Goal: Book appointment/travel/reservation

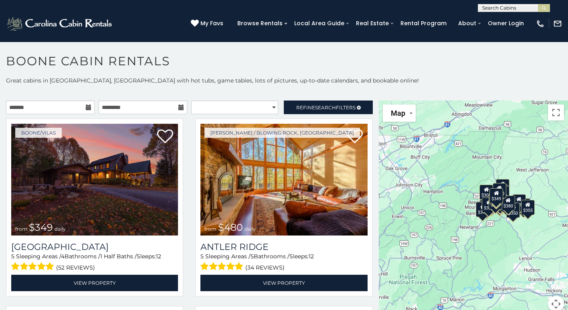
click at [88, 109] on icon at bounding box center [89, 108] width 6 height 6
click at [89, 106] on icon at bounding box center [89, 108] width 6 height 6
click at [58, 105] on input "text" at bounding box center [50, 108] width 89 height 14
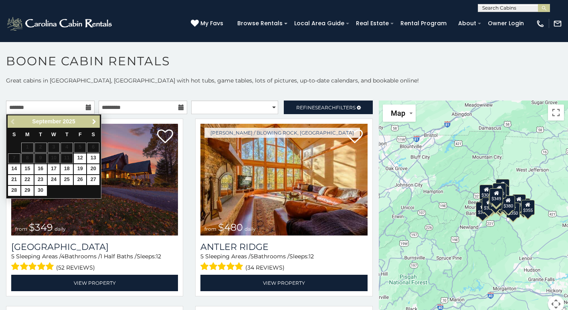
click at [94, 120] on span "Next" at bounding box center [94, 122] width 6 height 6
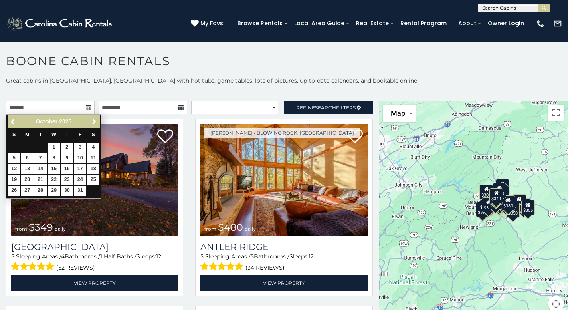
click at [94, 120] on span "Next" at bounding box center [94, 122] width 6 height 6
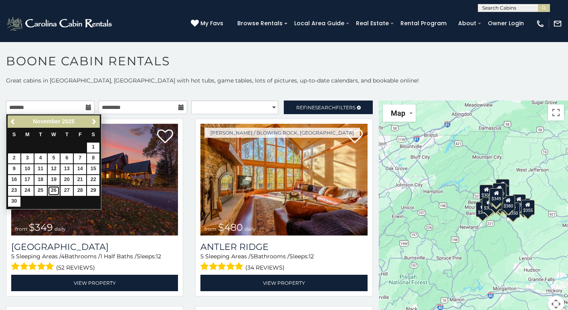
click at [53, 192] on link "26" at bounding box center [54, 191] width 12 height 10
type input "**********"
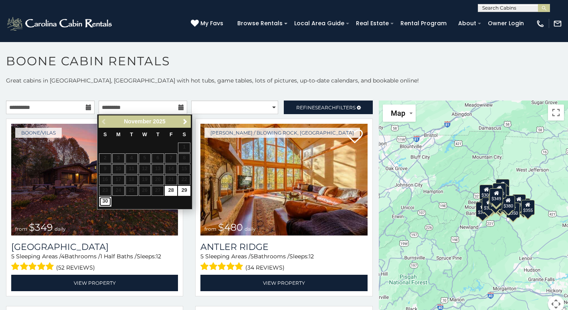
click at [102, 204] on link "30" at bounding box center [105, 202] width 12 height 10
type input "**********"
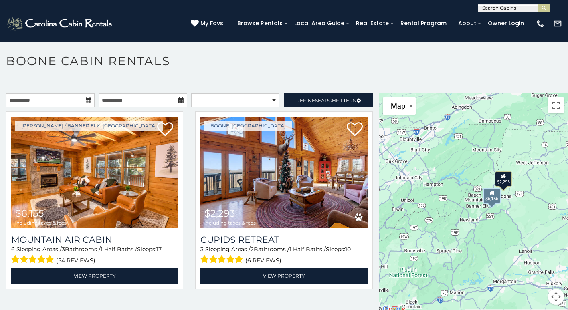
scroll to position [7, 0]
click at [272, 98] on select "**********" at bounding box center [235, 100] width 88 height 14
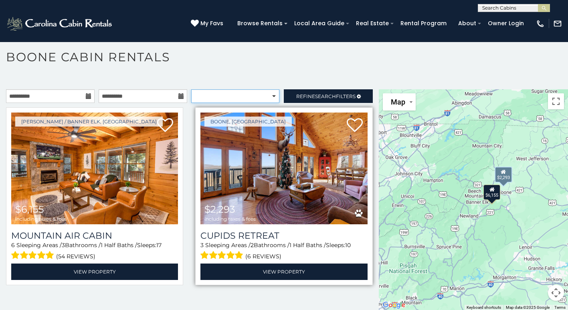
scroll to position [7, 0]
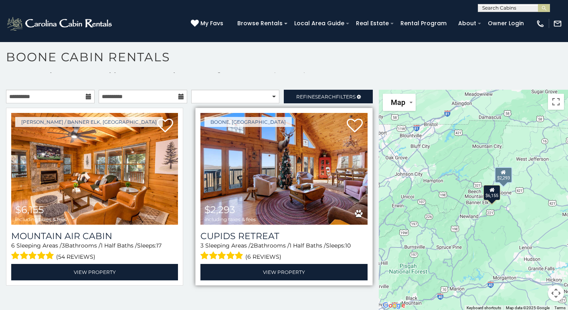
click at [303, 207] on img at bounding box center [283, 169] width 167 height 112
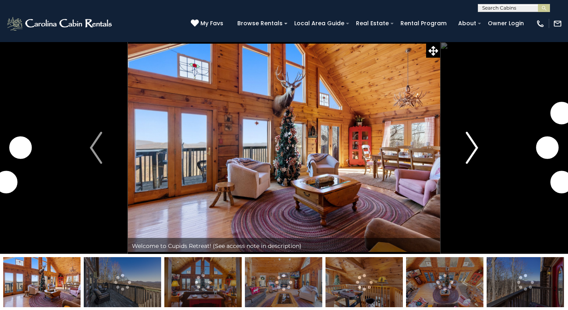
click at [475, 145] on img "Next" at bounding box center [472, 148] width 12 height 32
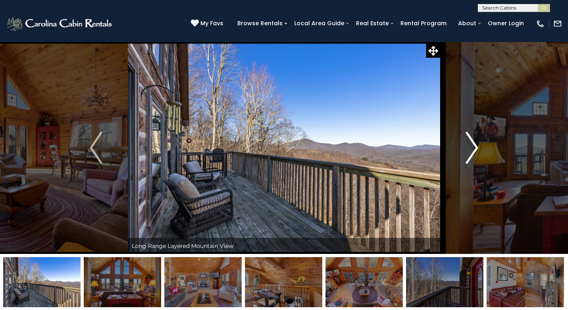
click at [475, 145] on img "Next" at bounding box center [472, 148] width 12 height 32
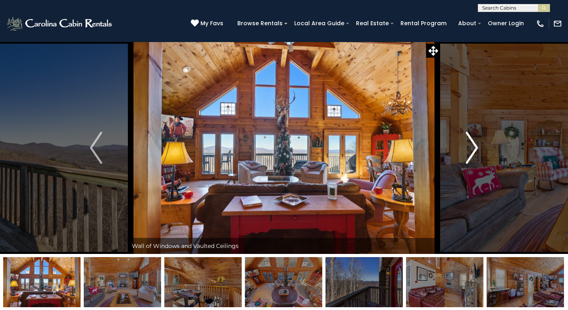
click at [475, 145] on img "Next" at bounding box center [472, 148] width 12 height 32
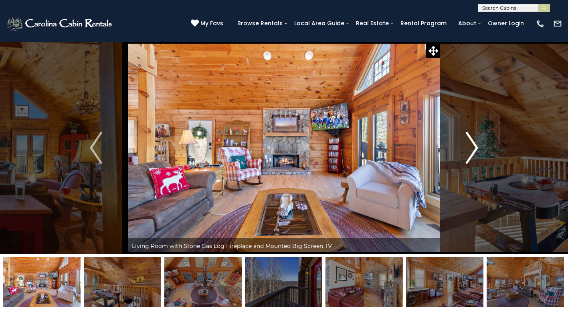
click at [473, 144] on img "Next" at bounding box center [472, 148] width 12 height 32
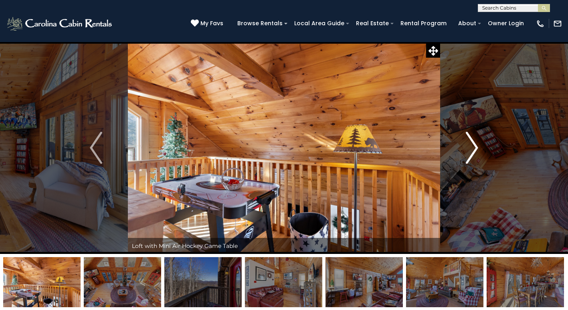
click at [473, 144] on img "Next" at bounding box center [472, 148] width 12 height 32
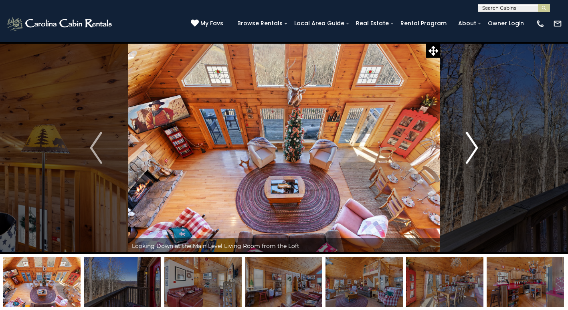
click at [473, 144] on img "Next" at bounding box center [472, 148] width 12 height 32
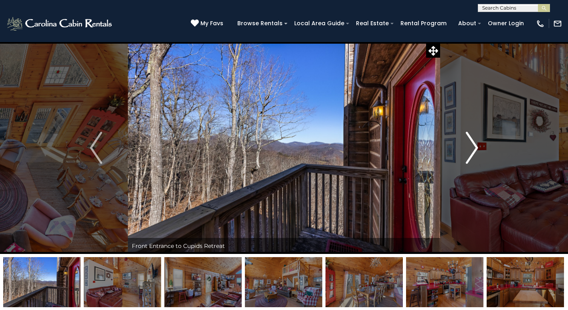
click at [473, 144] on img "Next" at bounding box center [472, 148] width 12 height 32
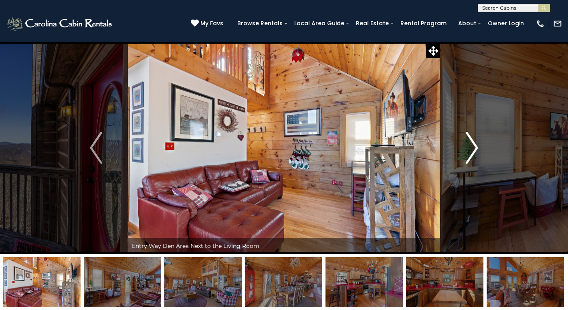
click at [473, 144] on img "Next" at bounding box center [472, 148] width 12 height 32
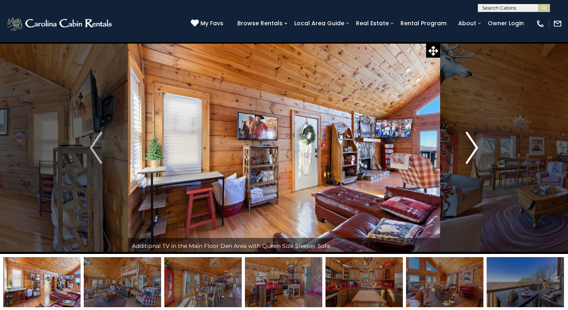
click at [473, 144] on img "Next" at bounding box center [472, 148] width 12 height 32
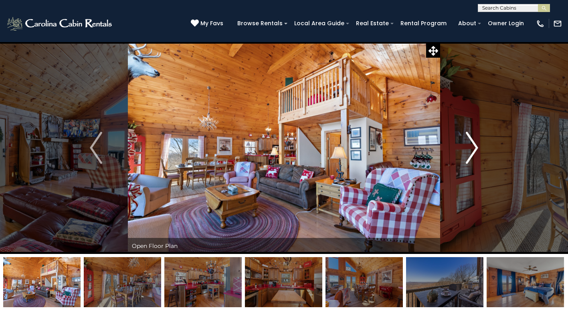
click at [473, 144] on img "Next" at bounding box center [472, 148] width 12 height 32
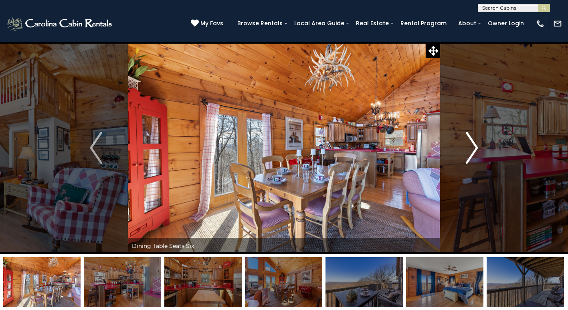
click at [473, 144] on img "Next" at bounding box center [472, 148] width 12 height 32
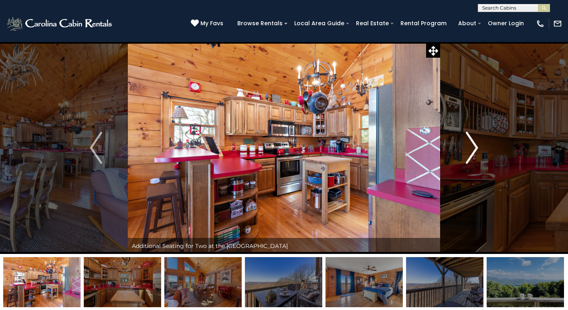
click at [473, 144] on img "Next" at bounding box center [472, 148] width 12 height 32
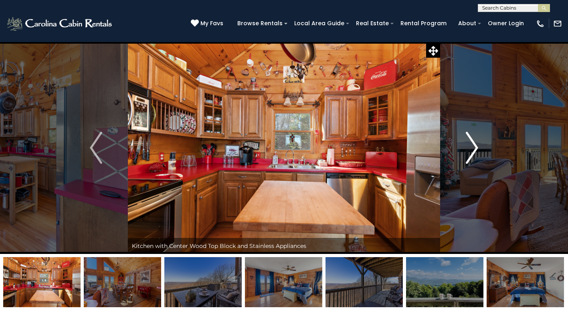
click at [473, 144] on img "Next" at bounding box center [472, 148] width 12 height 32
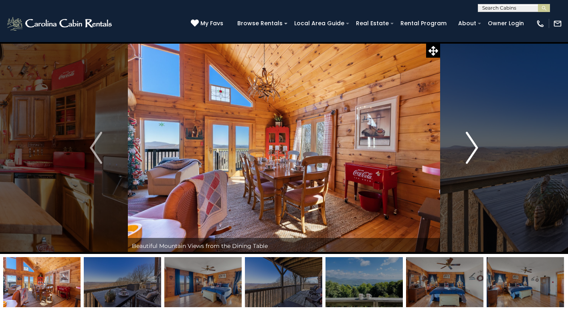
click at [473, 144] on img "Next" at bounding box center [472, 148] width 12 height 32
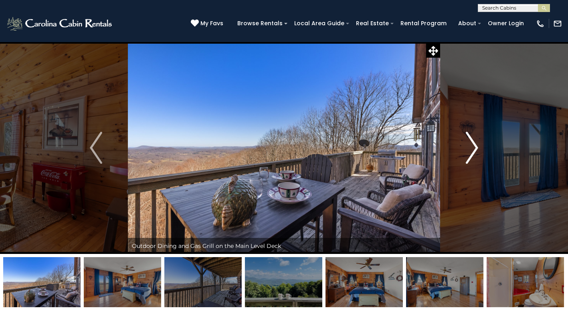
click at [473, 144] on img "Next" at bounding box center [472, 148] width 12 height 32
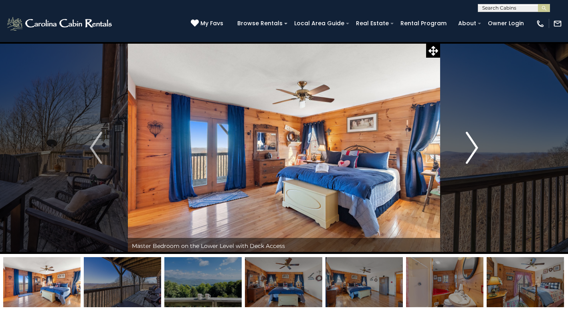
click at [473, 144] on img "Next" at bounding box center [472, 148] width 12 height 32
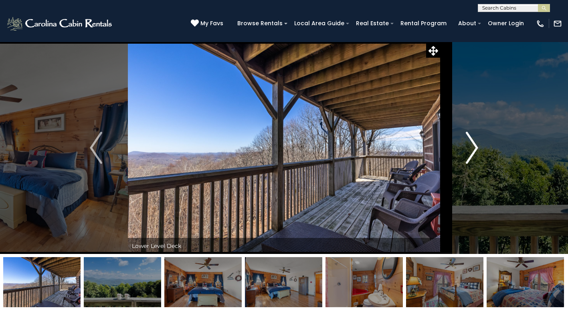
click at [473, 144] on img "Next" at bounding box center [472, 148] width 12 height 32
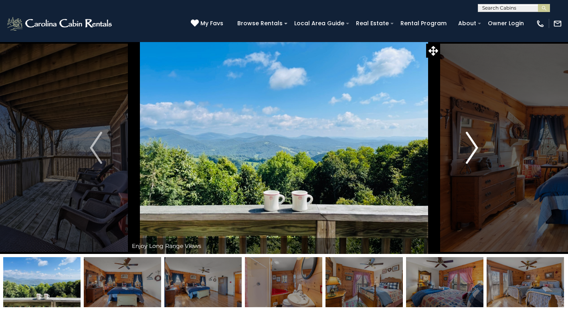
click at [473, 144] on img "Next" at bounding box center [472, 148] width 12 height 32
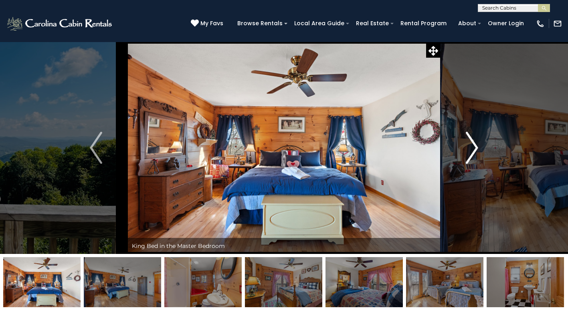
click at [473, 144] on img "Next" at bounding box center [472, 148] width 12 height 32
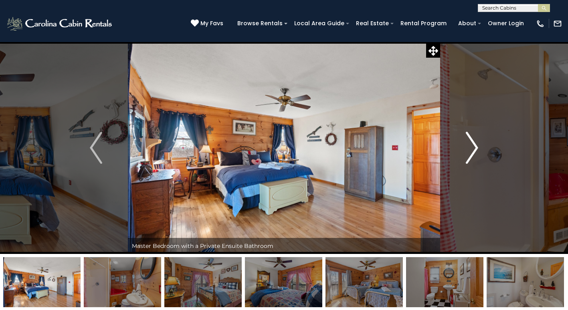
click at [473, 144] on img "Next" at bounding box center [472, 148] width 12 height 32
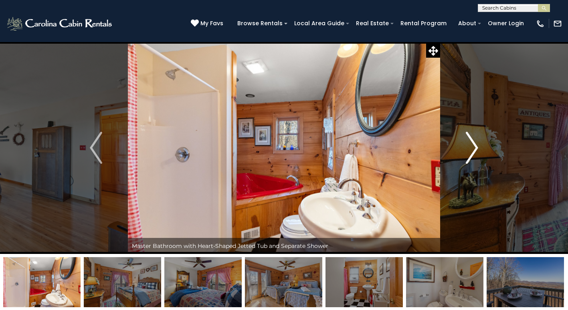
click at [473, 144] on img "Next" at bounding box center [472, 148] width 12 height 32
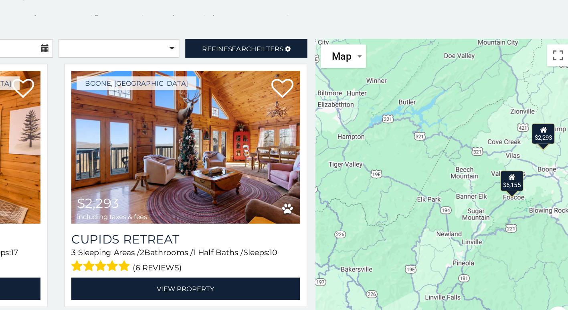
scroll to position [7, 0]
